Goal: Task Accomplishment & Management: Manage account settings

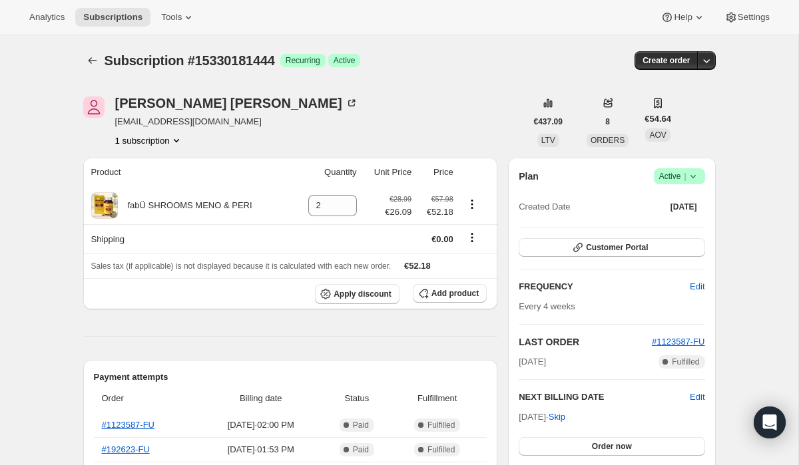
click at [675, 176] on span "Active |" at bounding box center [679, 176] width 41 height 13
click at [660, 228] on span "Cancel subscription" at bounding box center [675, 225] width 75 height 10
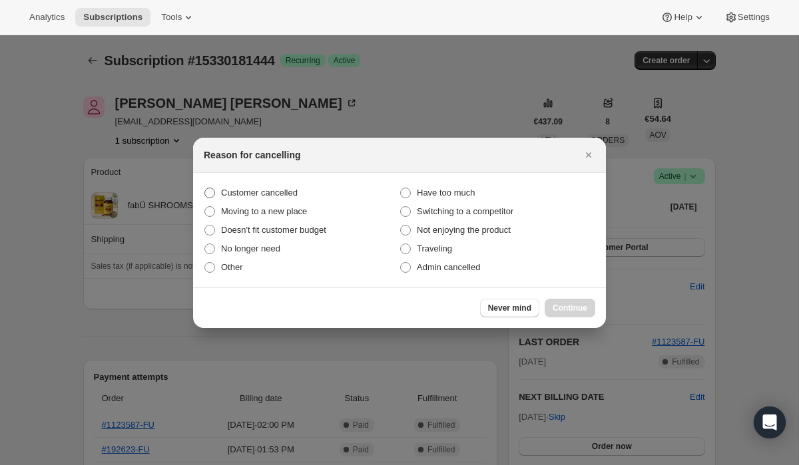
click at [285, 193] on span "Customer cancelled" at bounding box center [259, 193] width 77 height 10
click at [205, 188] on input "Customer cancelled" at bounding box center [204, 188] width 1 height 1
radio input "true"
click at [563, 304] on span "Continue" at bounding box center [570, 308] width 35 height 11
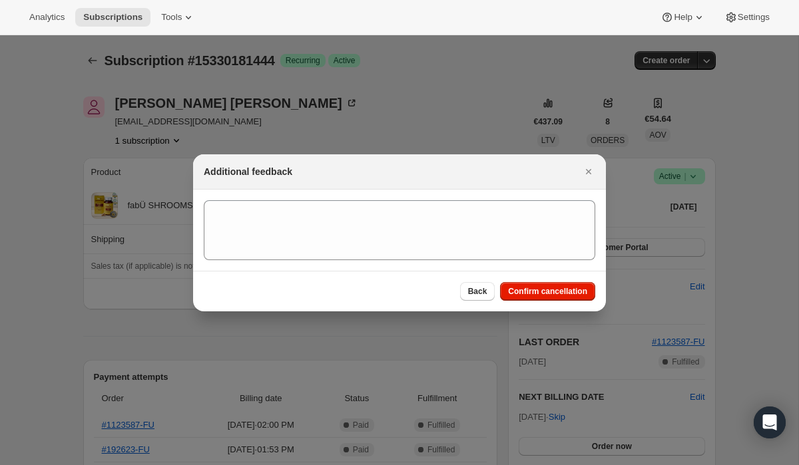
click at [527, 304] on div "Back Confirm cancellation" at bounding box center [399, 291] width 413 height 41
click at [527, 297] on button "Confirm cancellation" at bounding box center [547, 291] width 95 height 19
